Goal: Find specific page/section: Find specific page/section

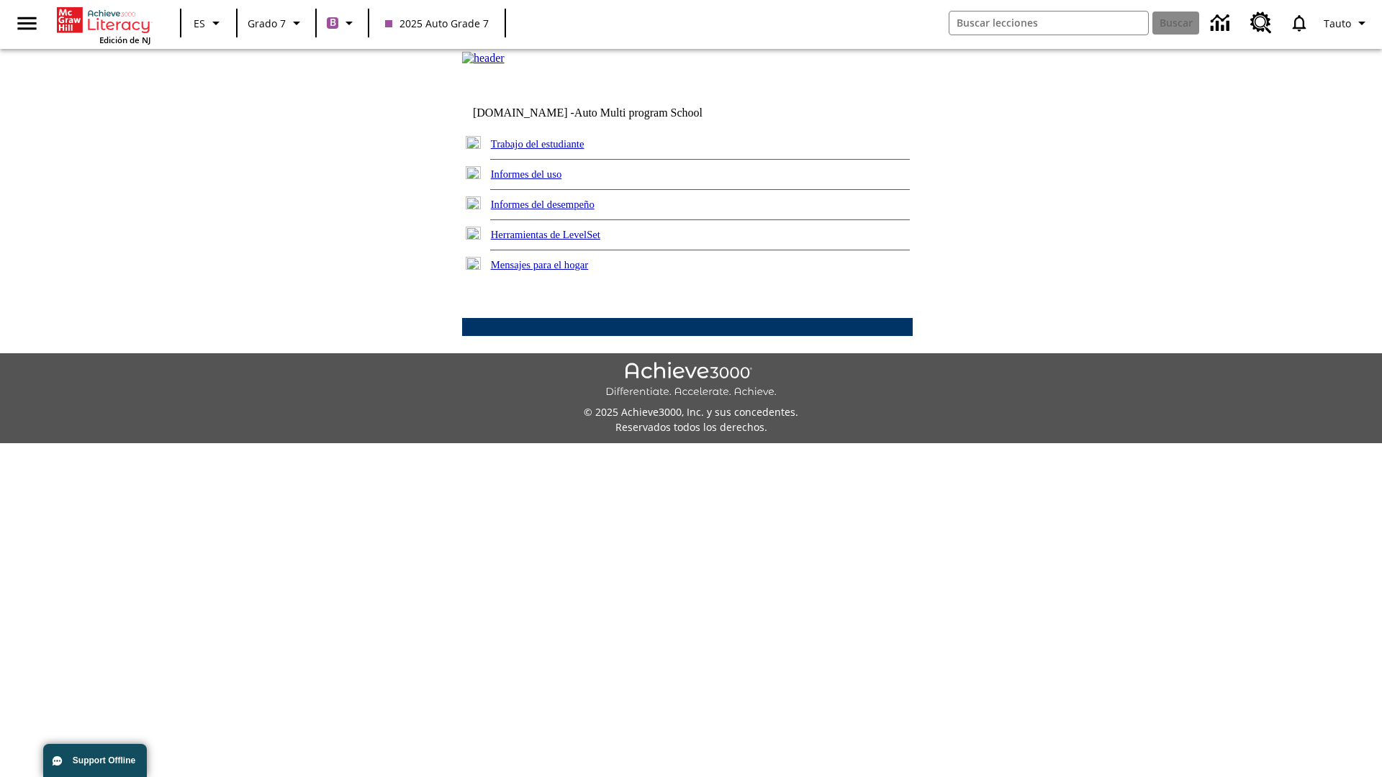
click at [554, 150] on link "Trabajo del estudiante" at bounding box center [538, 144] width 94 height 12
